Goal: Information Seeking & Learning: Learn about a topic

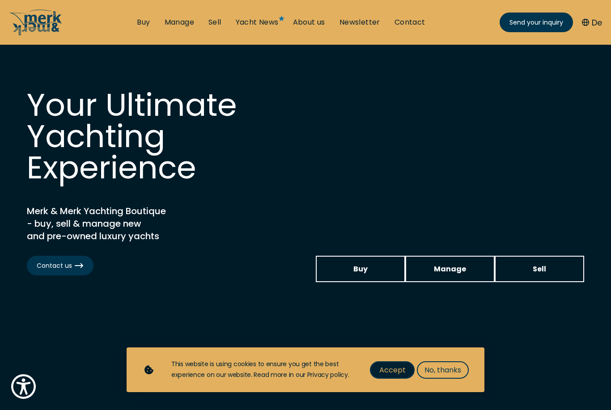
click at [393, 375] on span "Accept" at bounding box center [392, 369] width 26 height 11
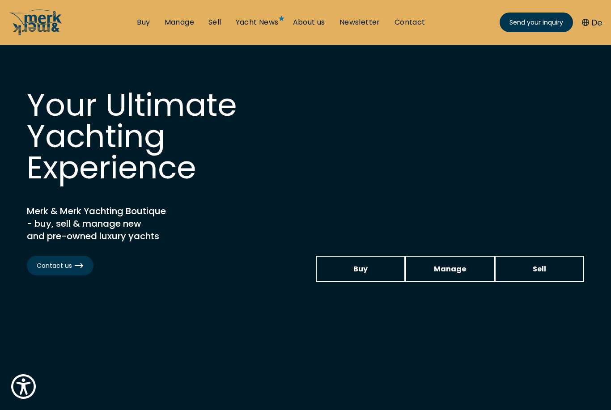
click at [595, 23] on button "De" at bounding box center [592, 23] width 20 height 12
click at [589, 19] on button "De" at bounding box center [592, 23] width 20 height 12
click at [592, 24] on button "De" at bounding box center [592, 23] width 20 height 12
click at [592, 23] on button "De" at bounding box center [592, 23] width 20 height 12
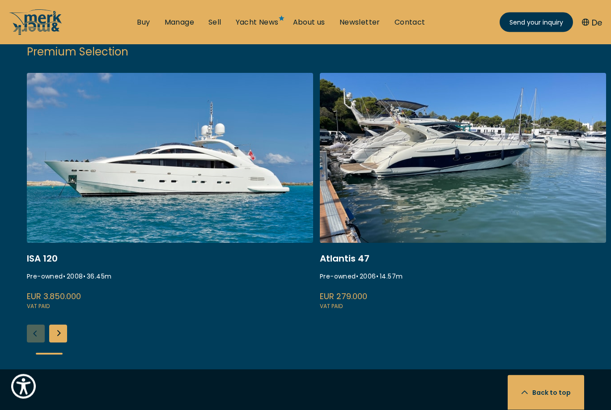
scroll to position [1164, 0]
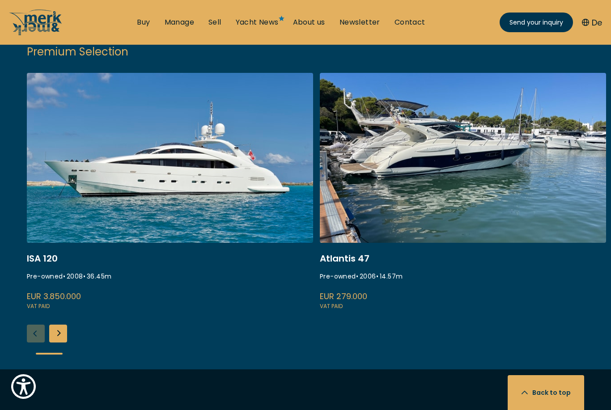
click at [471, 200] on link "gobbi atlantis 47" at bounding box center [463, 192] width 286 height 238
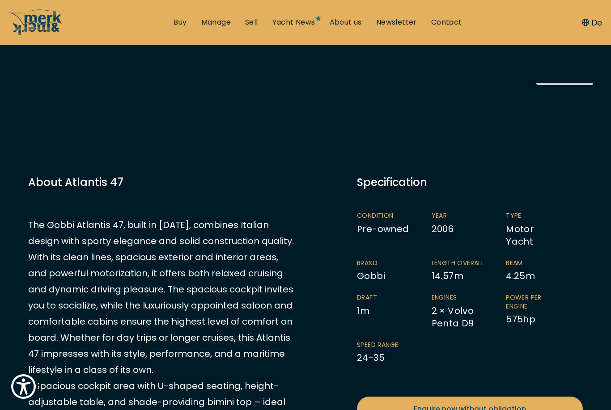
scroll to position [114, 0]
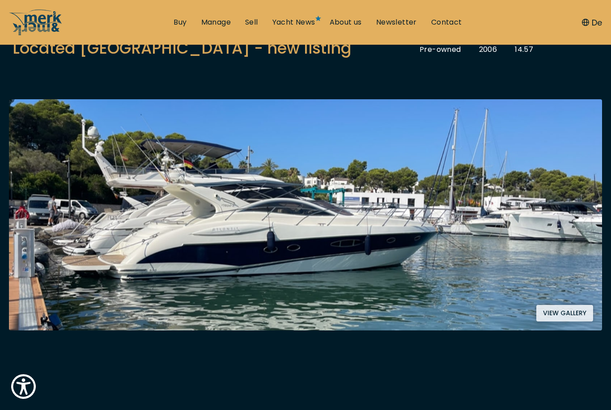
click at [553, 308] on button "View gallery" at bounding box center [564, 313] width 57 height 17
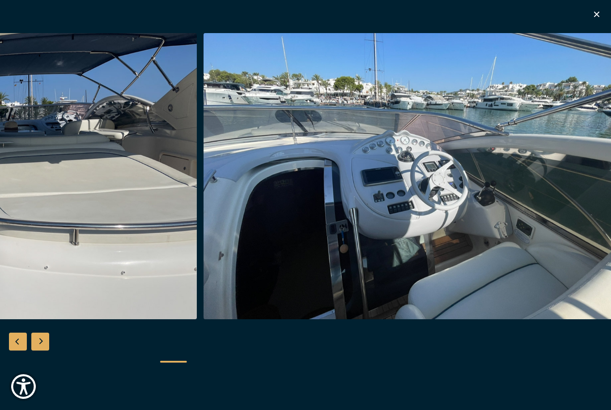
click at [551, 161] on img "button" at bounding box center [416, 176] width 426 height 286
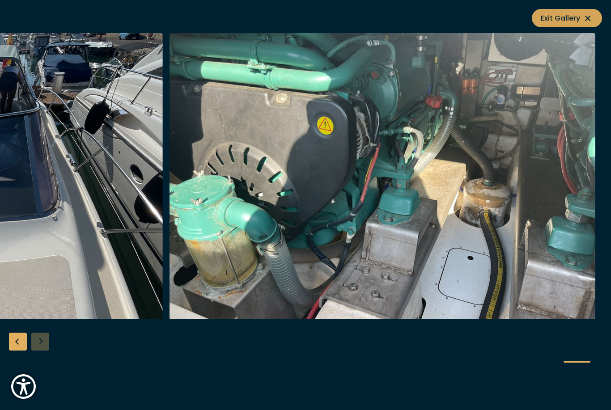
click at [575, 21] on span "Exit Gallery" at bounding box center [567, 18] width 52 height 11
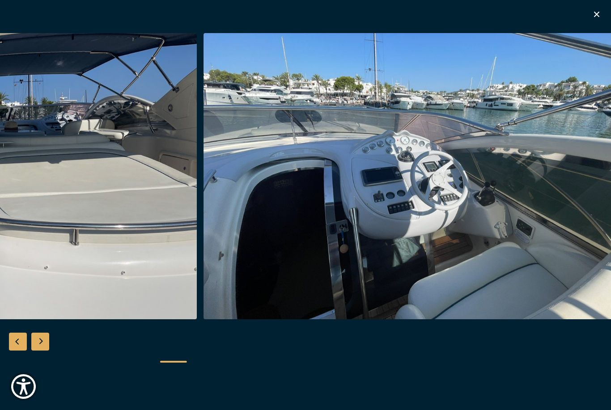
click at [592, 18] on icon "button" at bounding box center [596, 14] width 11 height 11
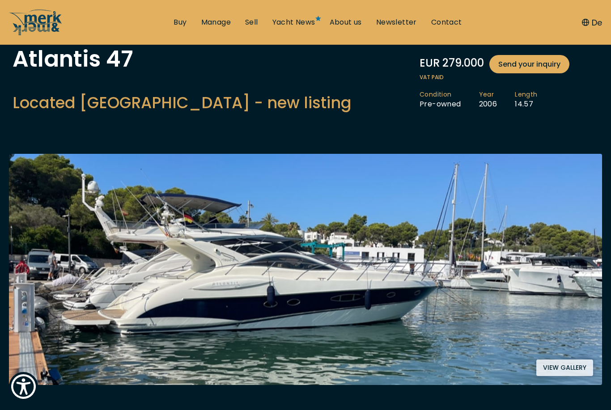
scroll to position [0, 0]
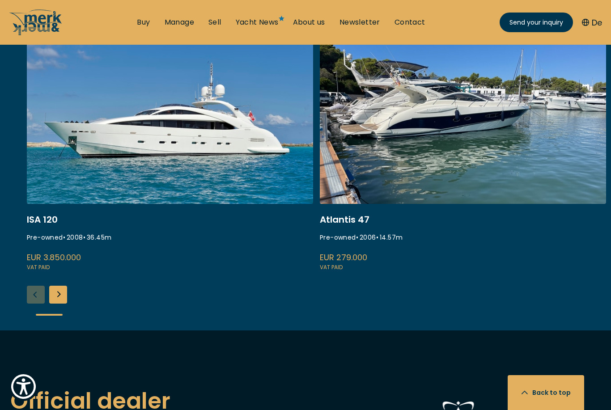
scroll to position [1203, 0]
click at [62, 304] on div "Next slide" at bounding box center [58, 295] width 18 height 18
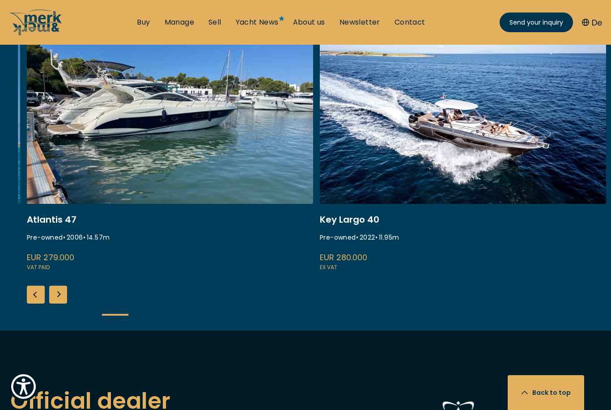
scroll to position [1205, 0]
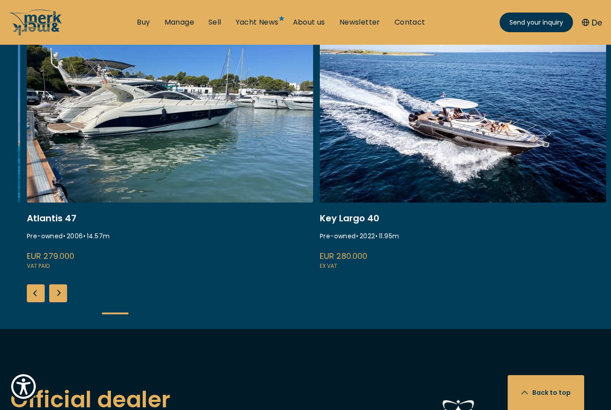
click at [58, 302] on div "Next slide" at bounding box center [58, 293] width 18 height 18
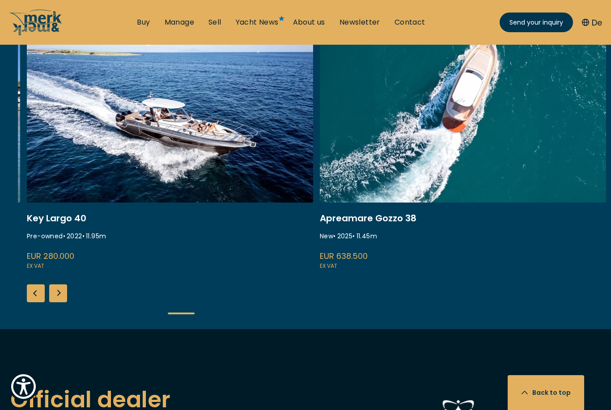
click at [63, 302] on div "Next slide" at bounding box center [58, 293] width 18 height 18
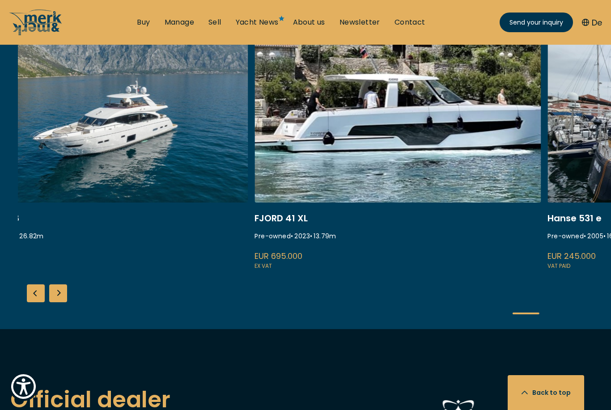
click at [195, 84] on link "princess y88" at bounding box center [105, 152] width 286 height 238
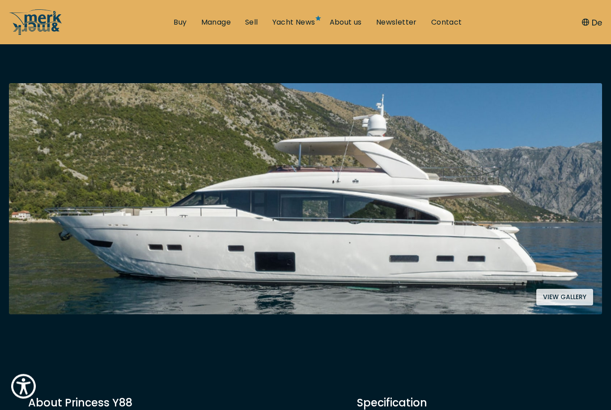
scroll to position [132, 0]
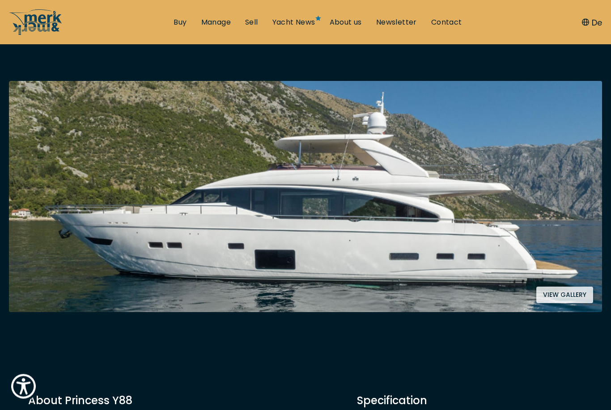
click at [557, 290] on button "View gallery" at bounding box center [564, 295] width 57 height 17
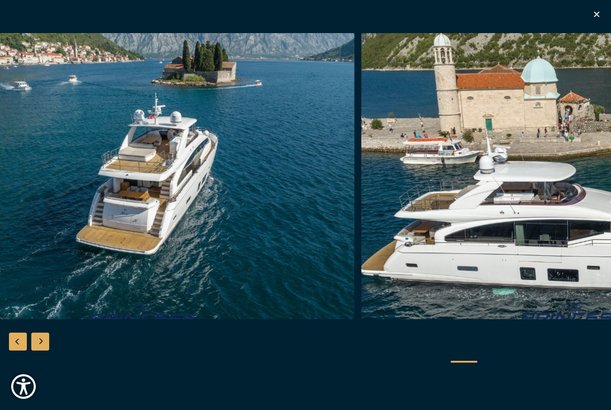
scroll to position [418, 0]
click at [596, 18] on icon "button" at bounding box center [596, 14] width 11 height 11
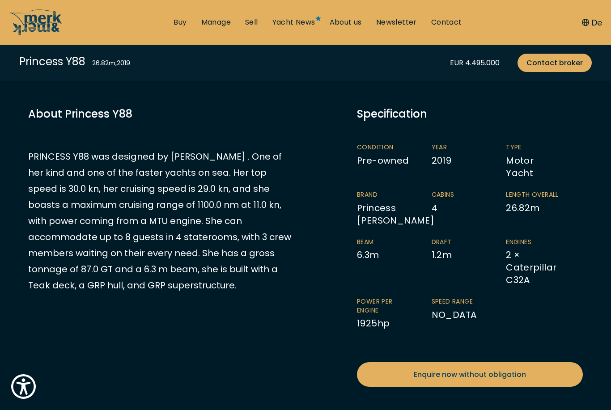
click at [597, 17] on button "De" at bounding box center [592, 23] width 20 height 12
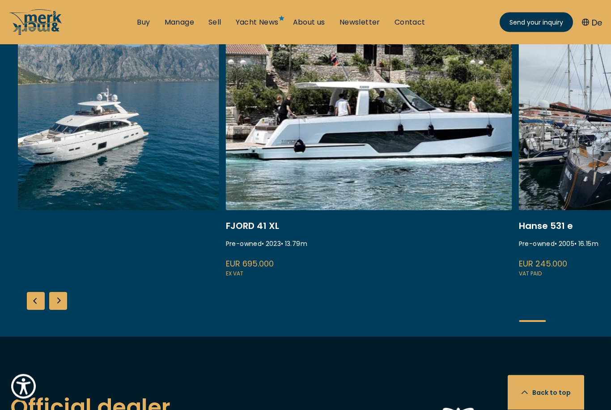
scroll to position [1197, 0]
click at [328, 145] on link "fjord 41 xl" at bounding box center [369, 159] width 286 height 238
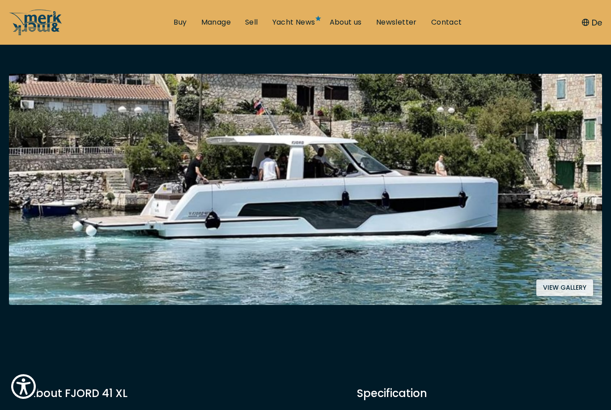
scroll to position [135, 0]
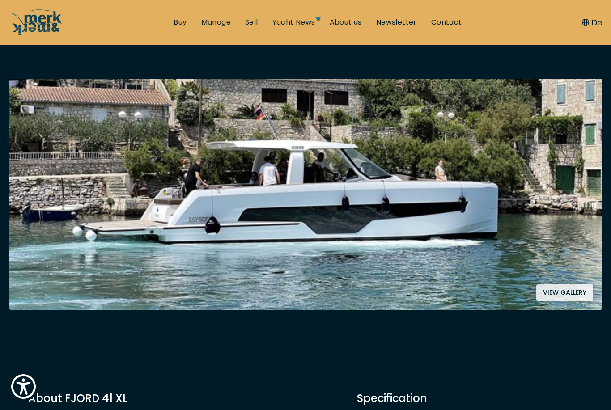
click at [556, 290] on button "View gallery" at bounding box center [564, 292] width 57 height 17
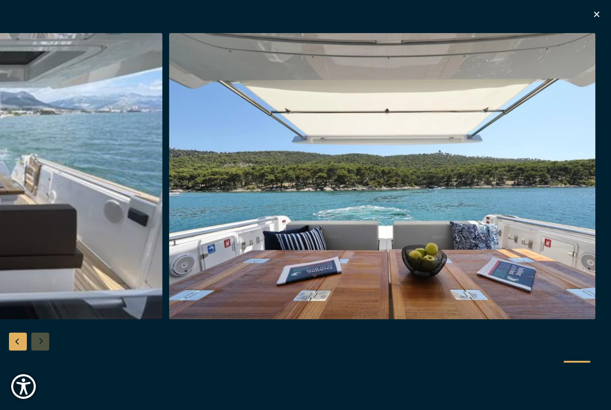
scroll to position [101, 0]
click at [598, 18] on icon "button" at bounding box center [596, 14] width 11 height 11
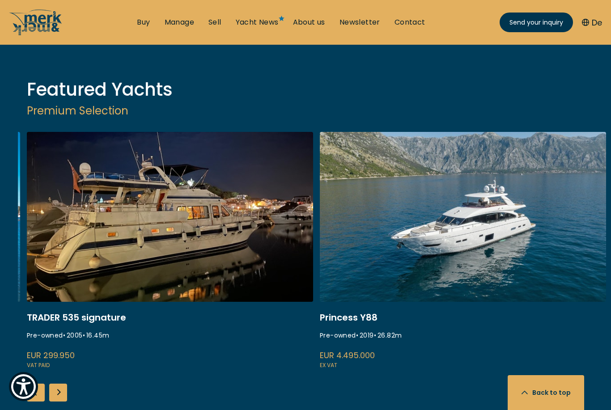
scroll to position [1108, 0]
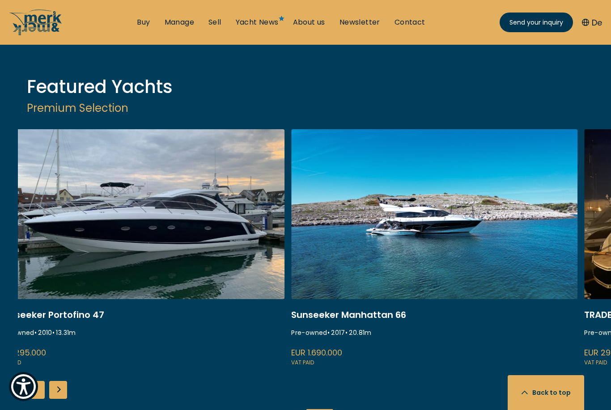
click at [433, 237] on link "ekstase" at bounding box center [434, 248] width 286 height 238
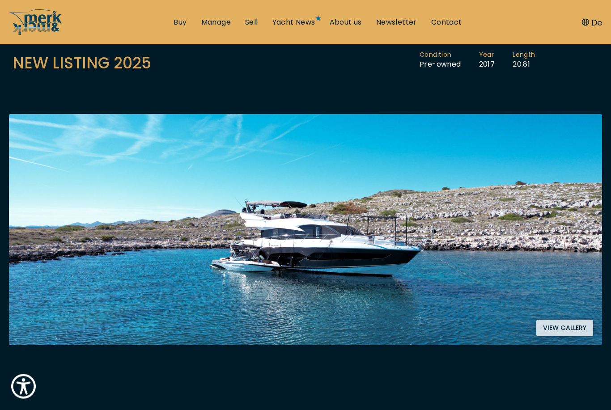
scroll to position [99, 0]
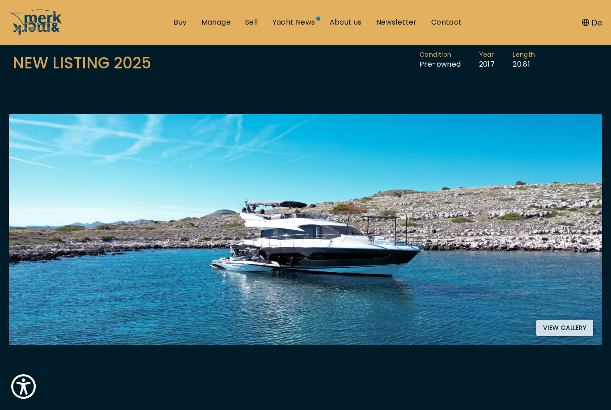
click at [560, 330] on button "View gallery" at bounding box center [564, 328] width 57 height 17
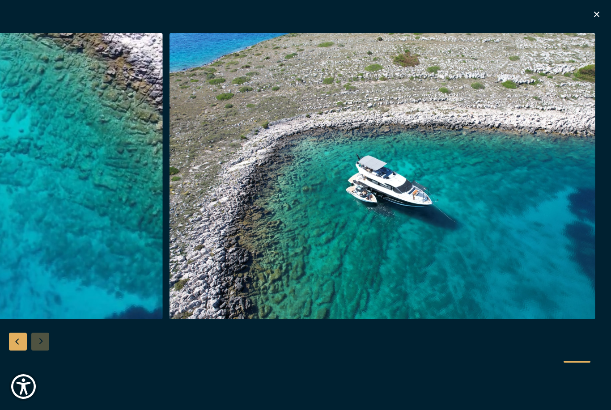
click at [595, 18] on icon "button" at bounding box center [596, 14] width 11 height 11
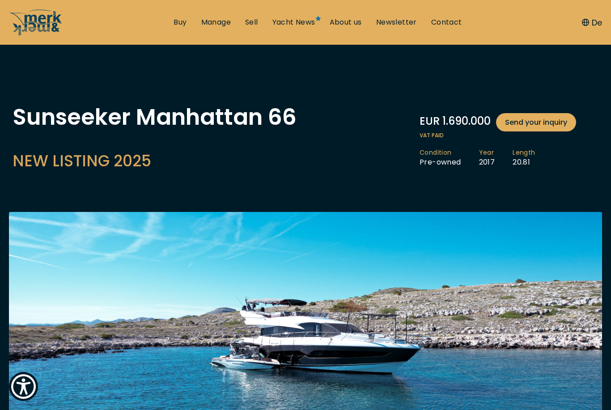
scroll to position [0, 0]
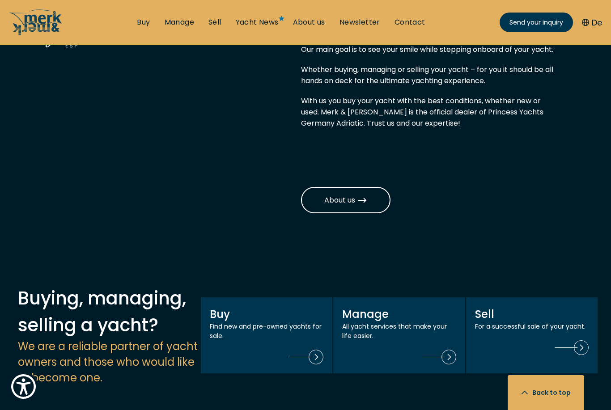
scroll to position [710, 0]
